Goal: Task Accomplishment & Management: Use online tool/utility

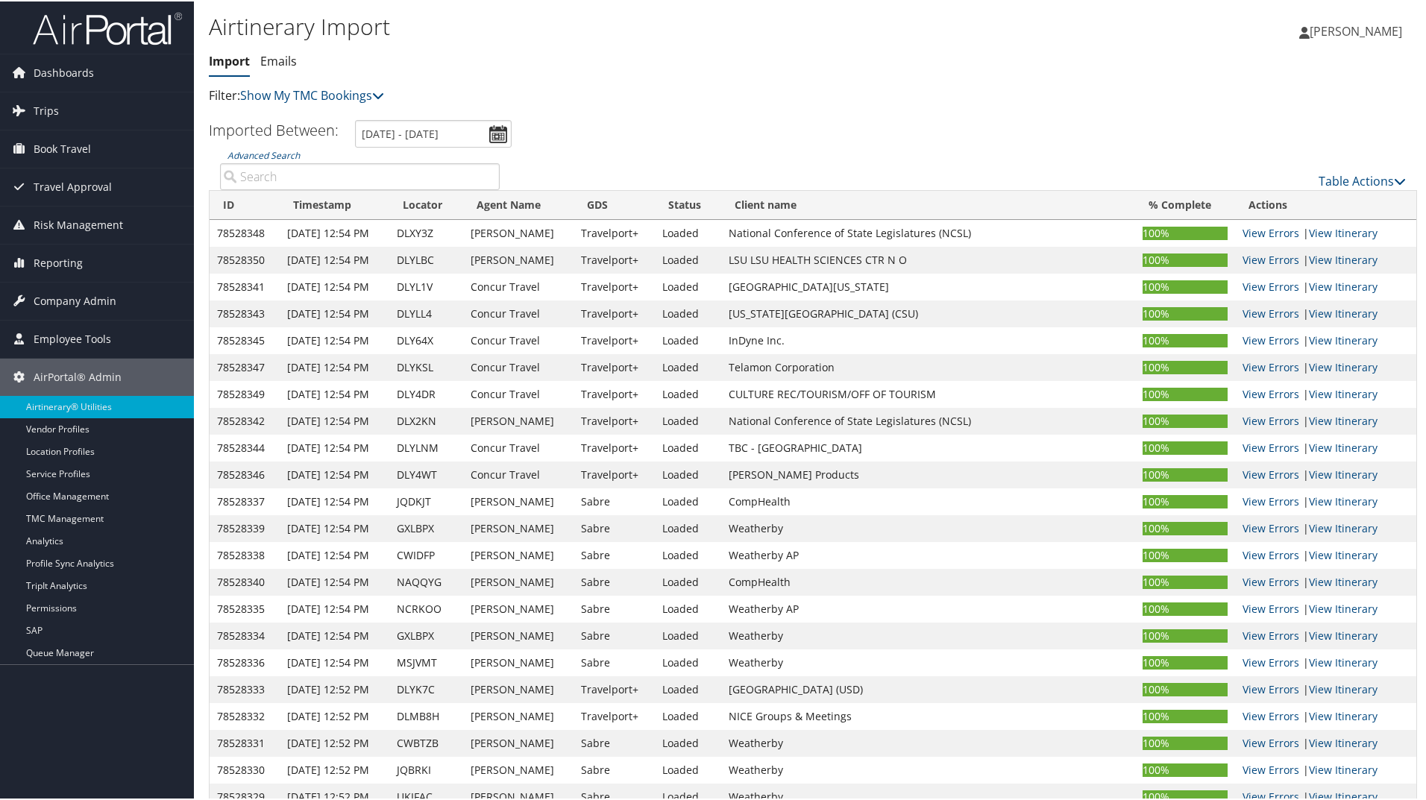
drag, startPoint x: 1167, startPoint y: 80, endPoint x: 1173, endPoint y: 73, distance: 9.0
click at [1167, 80] on div "Airtinerary Import Import Emails Import Emails Filter: Show My TMC Bookings Sho…" at bounding box center [813, 59] width 1238 height 119
